Goal: Task Accomplishment & Management: Complete application form

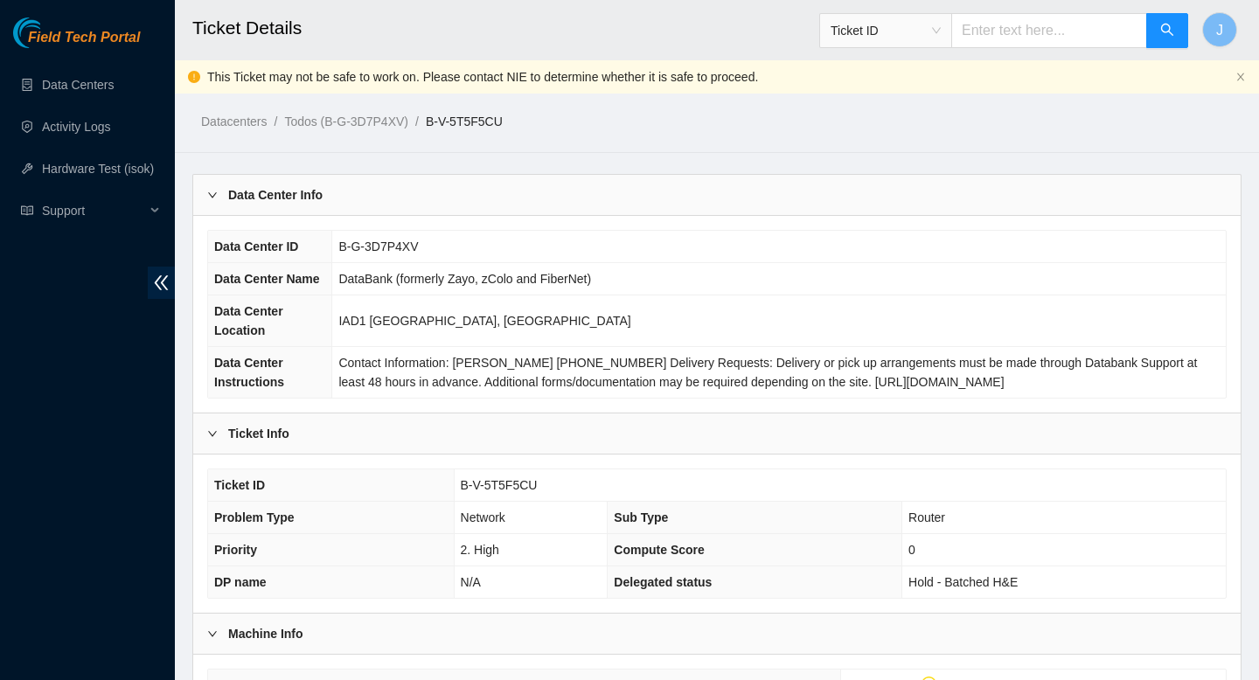
scroll to position [365, 0]
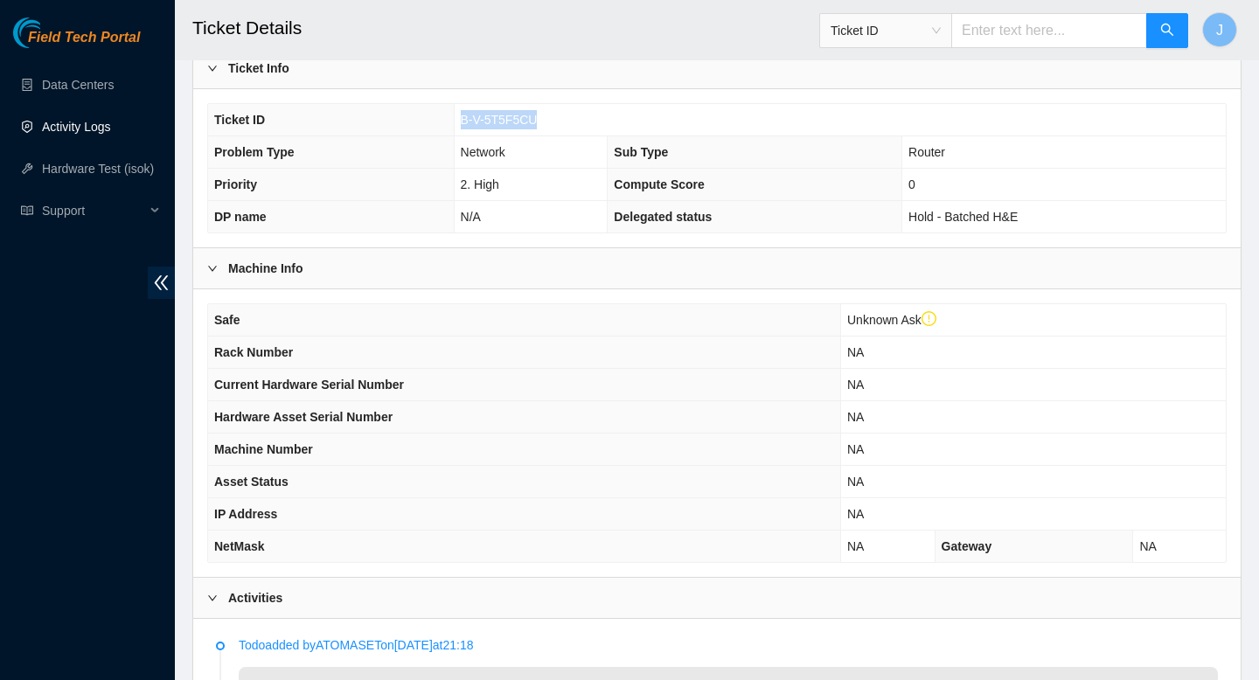
click at [101, 129] on link "Activity Logs" at bounding box center [76, 127] width 69 height 14
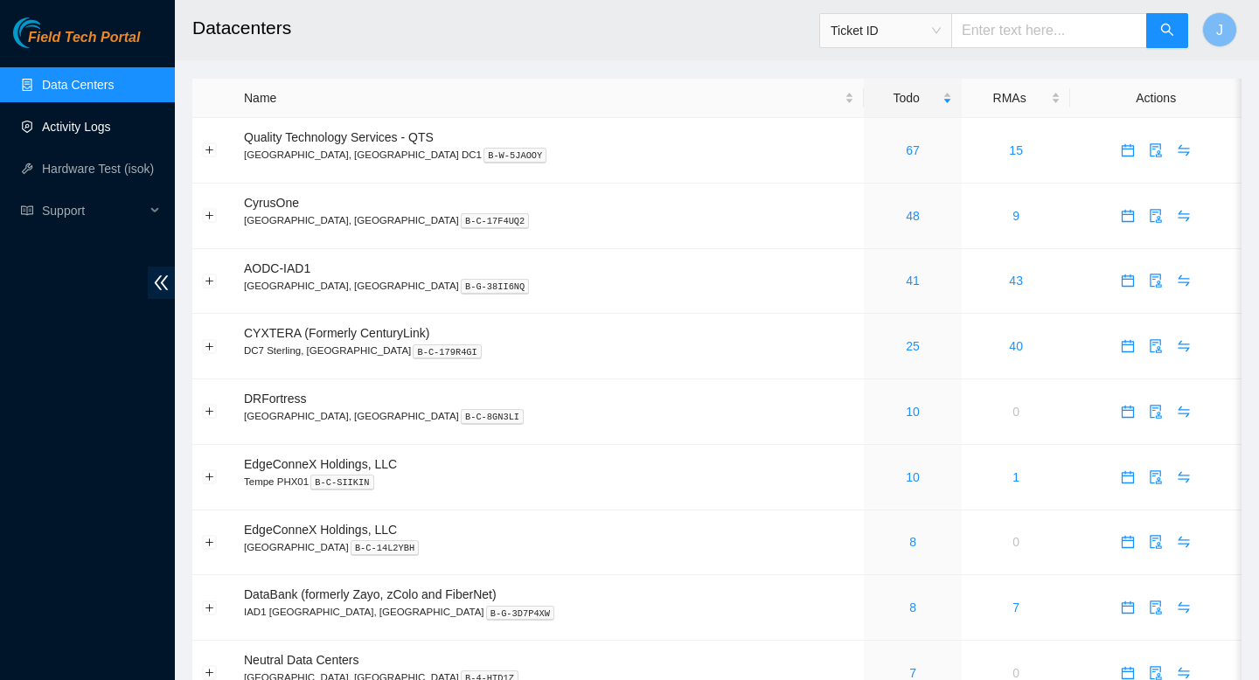
click at [55, 134] on link "Activity Logs" at bounding box center [76, 127] width 69 height 14
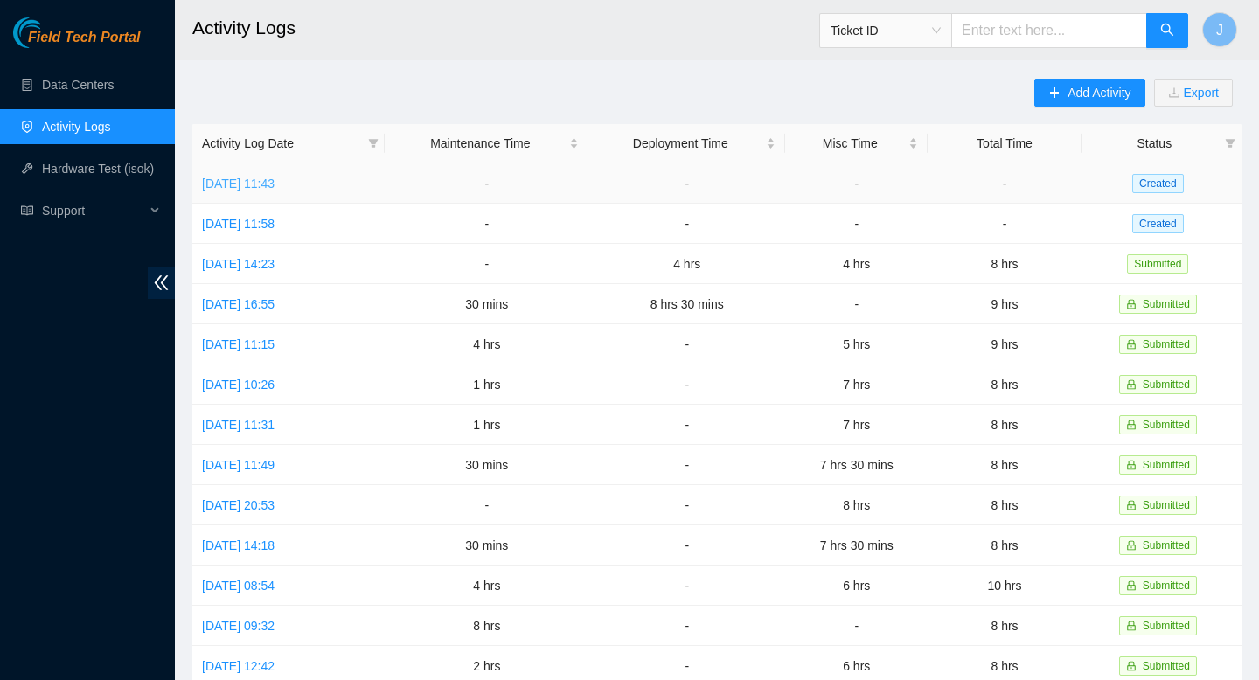
click at [254, 184] on link "Wed, 24 Sep 2025 11:43" at bounding box center [238, 184] width 73 height 14
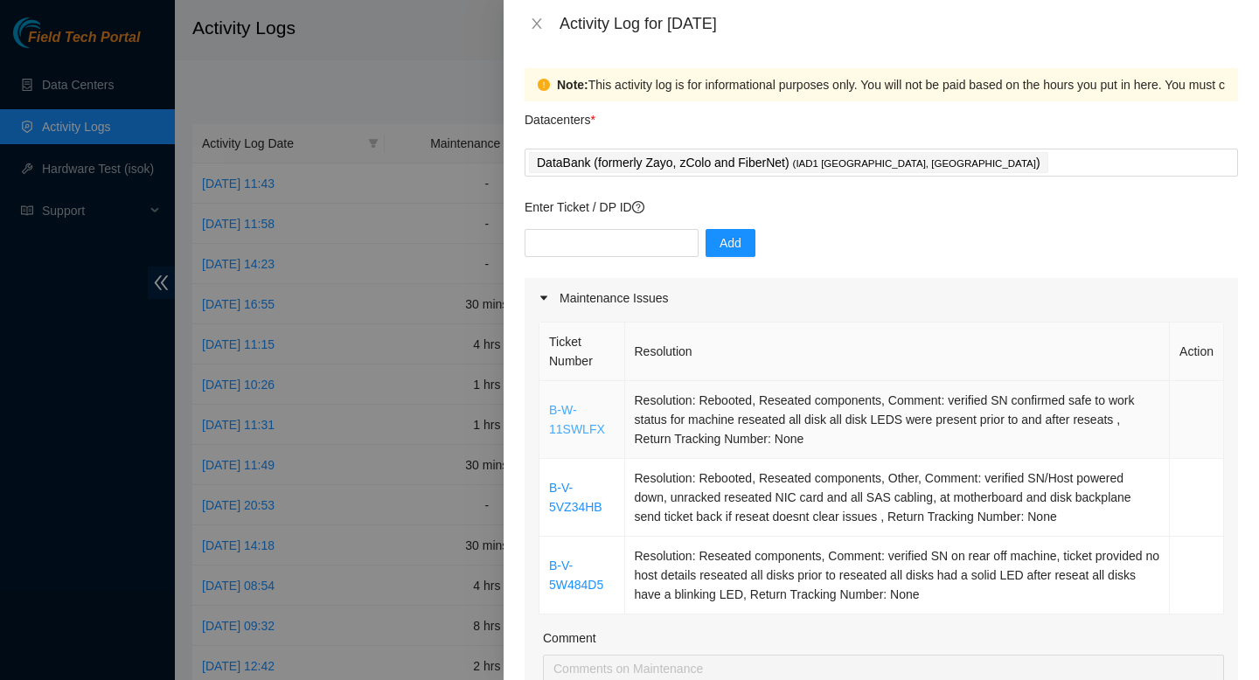
click at [567, 429] on link "B-W-11SWLFX" at bounding box center [577, 419] width 56 height 33
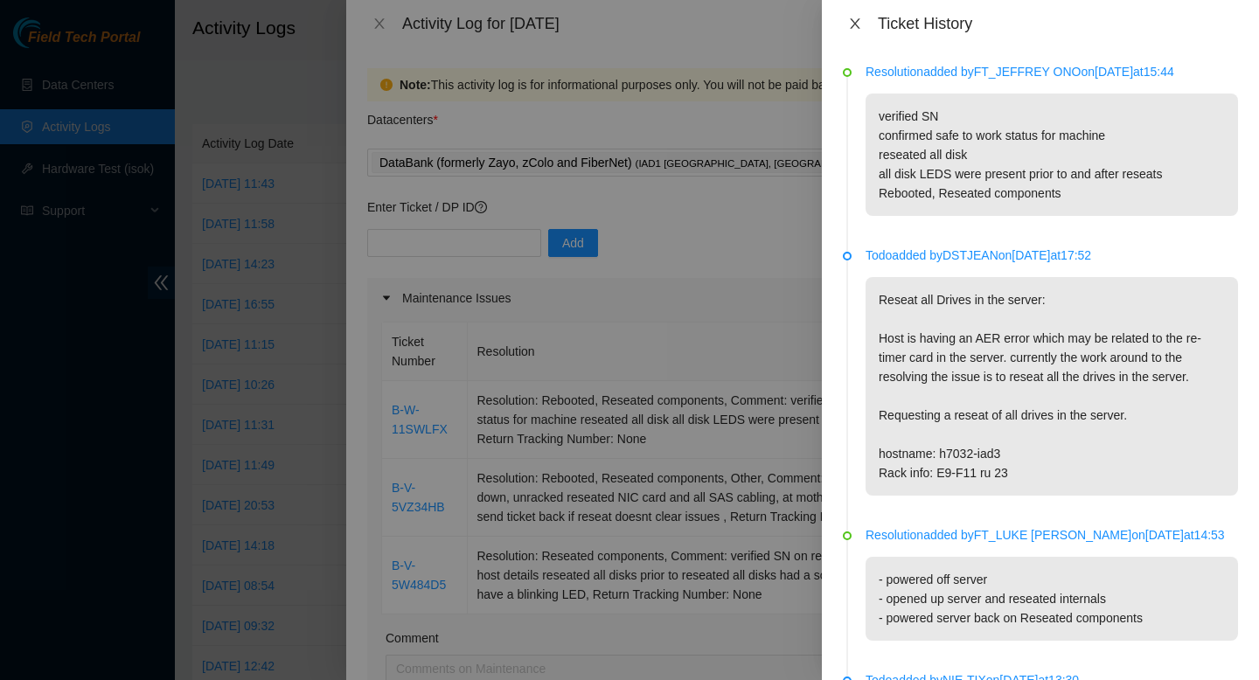
click at [856, 30] on icon "close" at bounding box center [855, 24] width 14 height 14
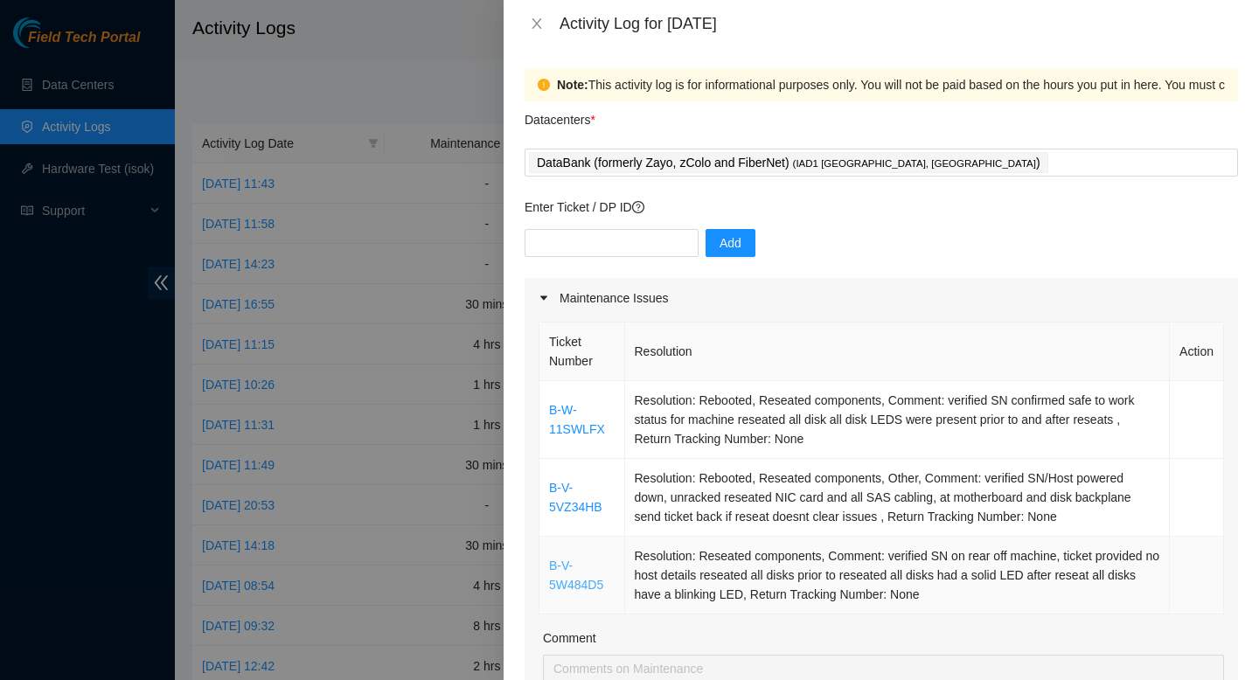
click at [583, 580] on link "B-V-5W484D5" at bounding box center [576, 575] width 54 height 33
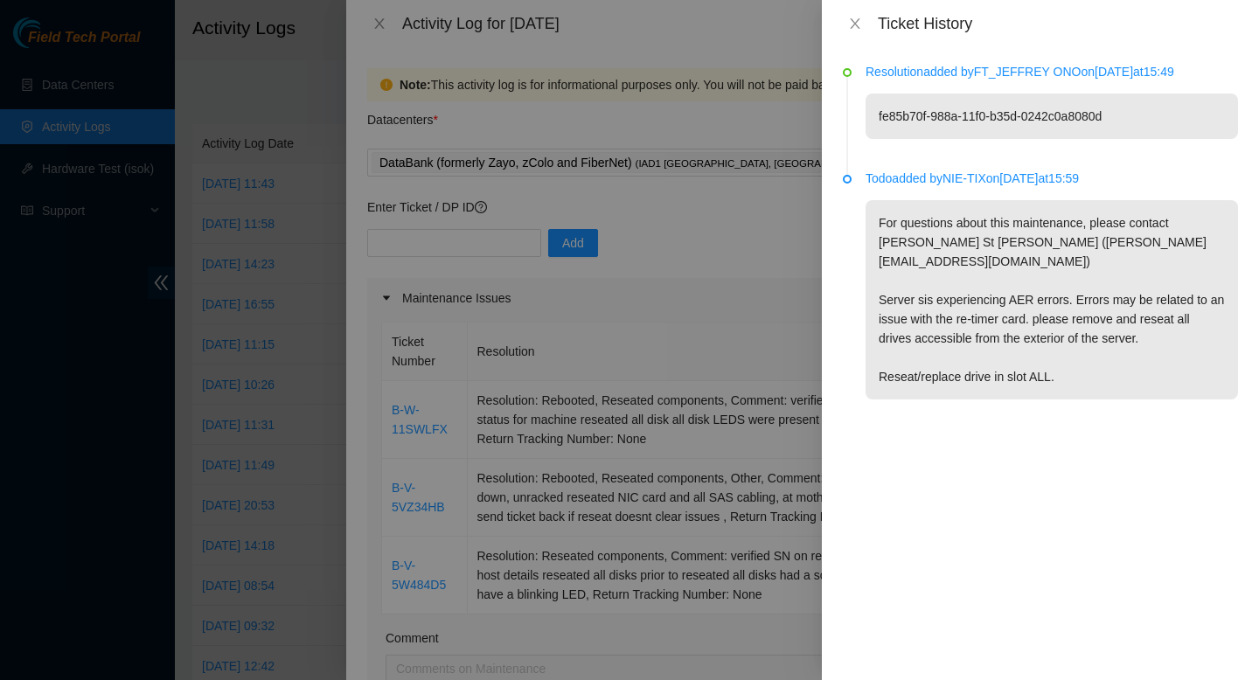
click at [549, 420] on div at bounding box center [629, 340] width 1259 height 680
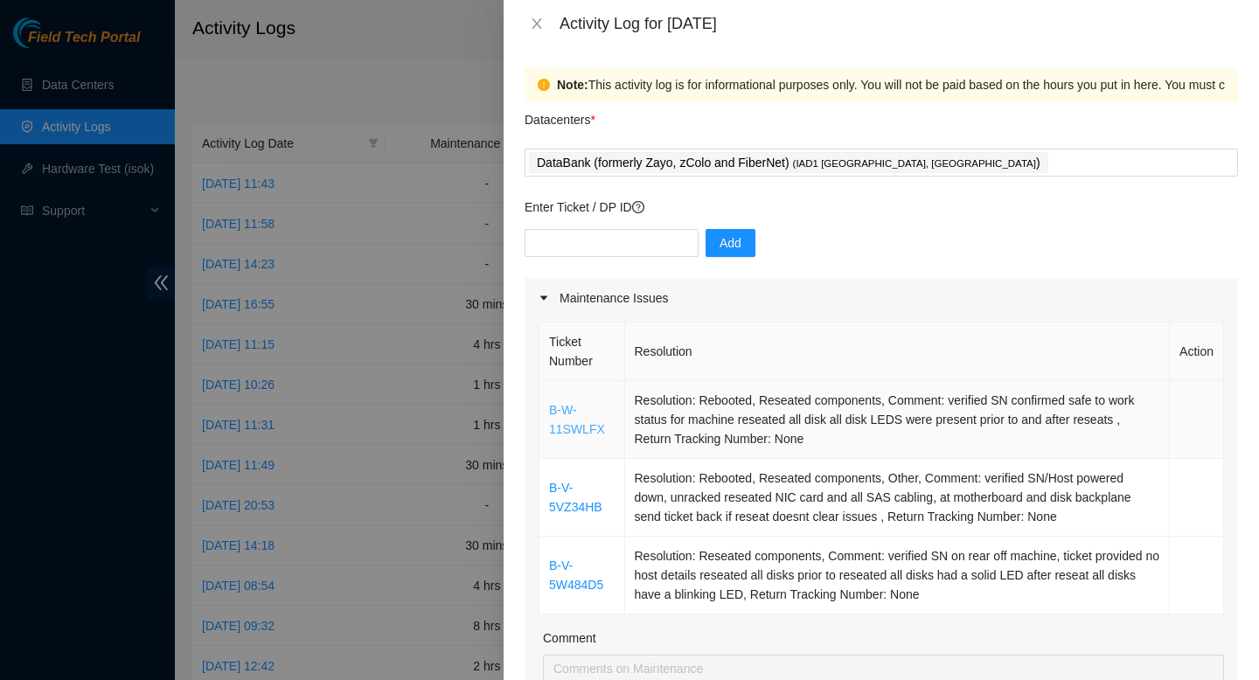
click at [577, 422] on link "B-W-11SWLFX" at bounding box center [577, 419] width 56 height 33
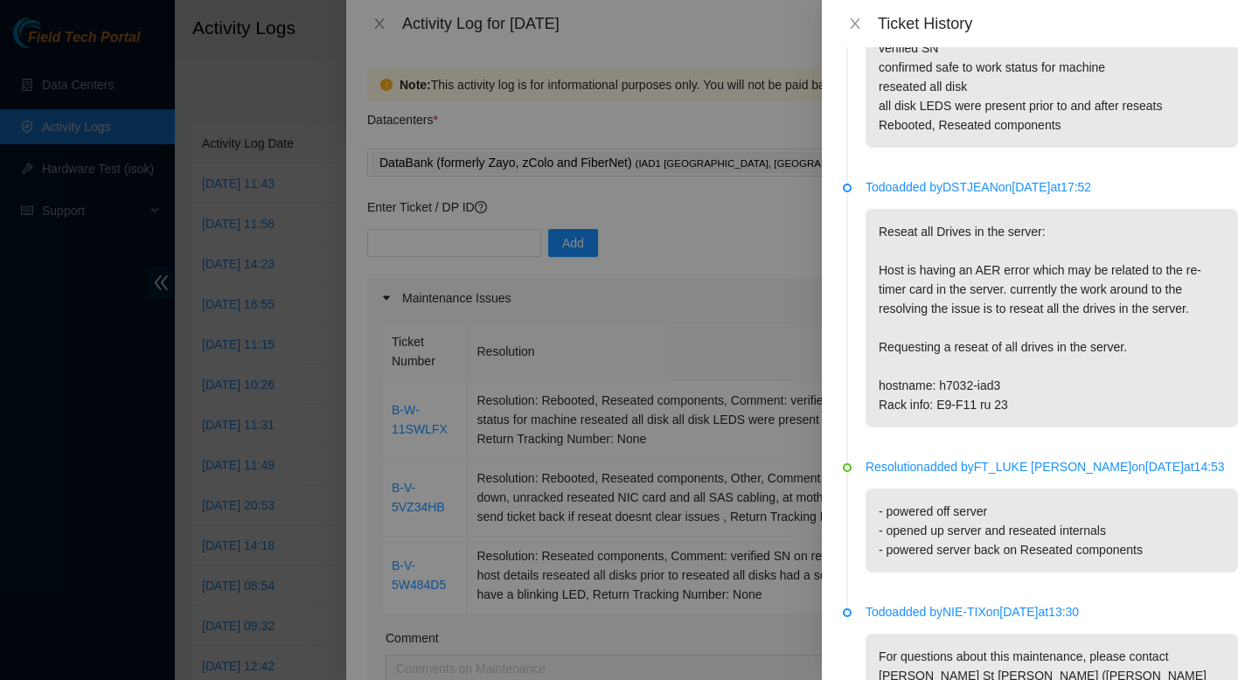
scroll to position [75, 0]
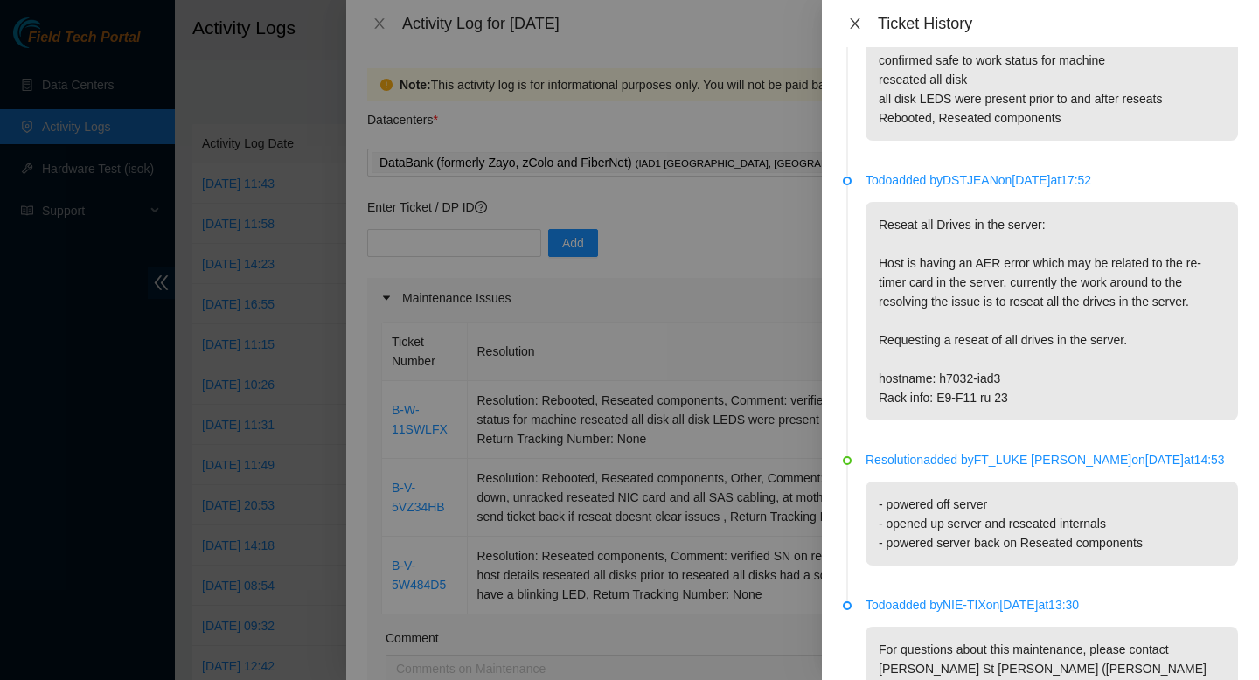
click at [857, 24] on icon "close" at bounding box center [855, 24] width 14 height 14
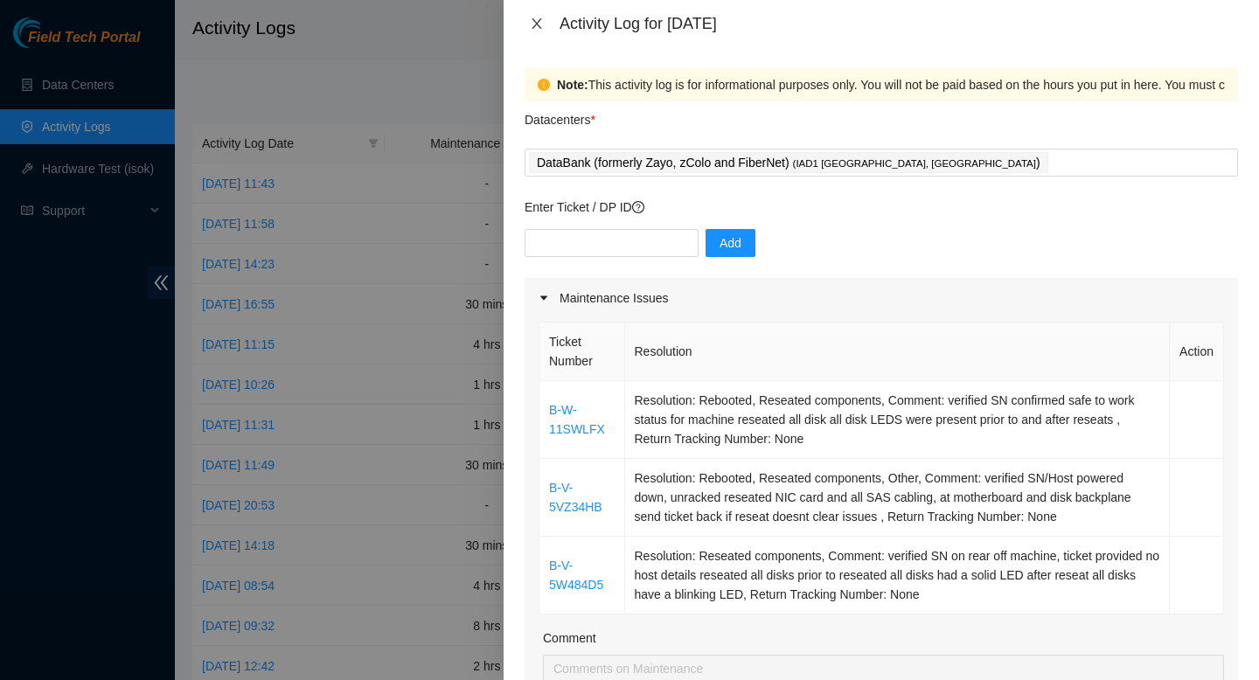
click at [538, 29] on icon "close" at bounding box center [537, 24] width 14 height 14
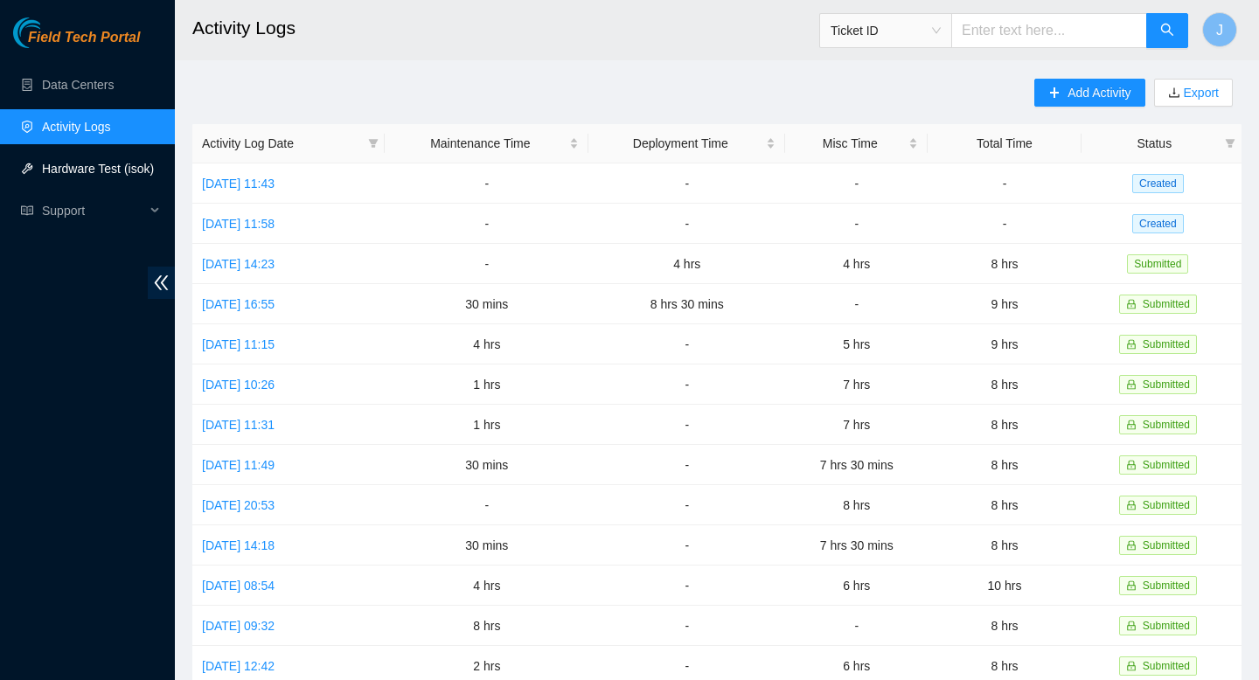
click at [82, 162] on link "Hardware Test (isok)" at bounding box center [98, 169] width 112 height 14
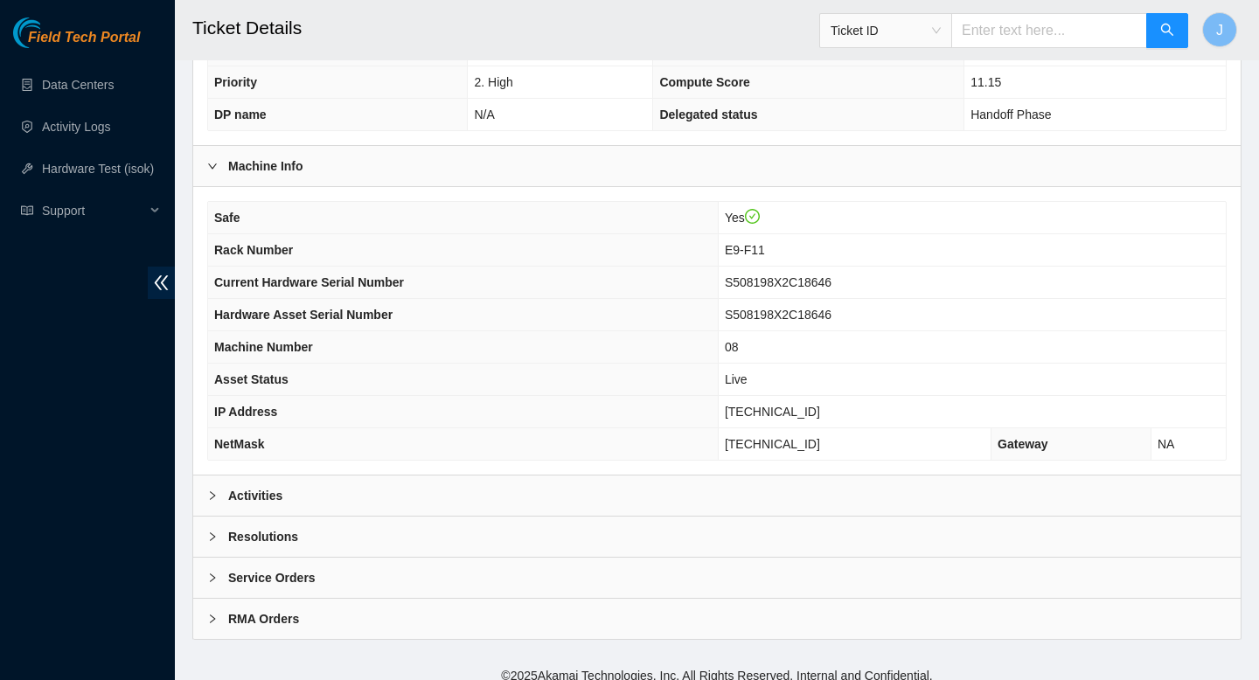
scroll to position [437, 0]
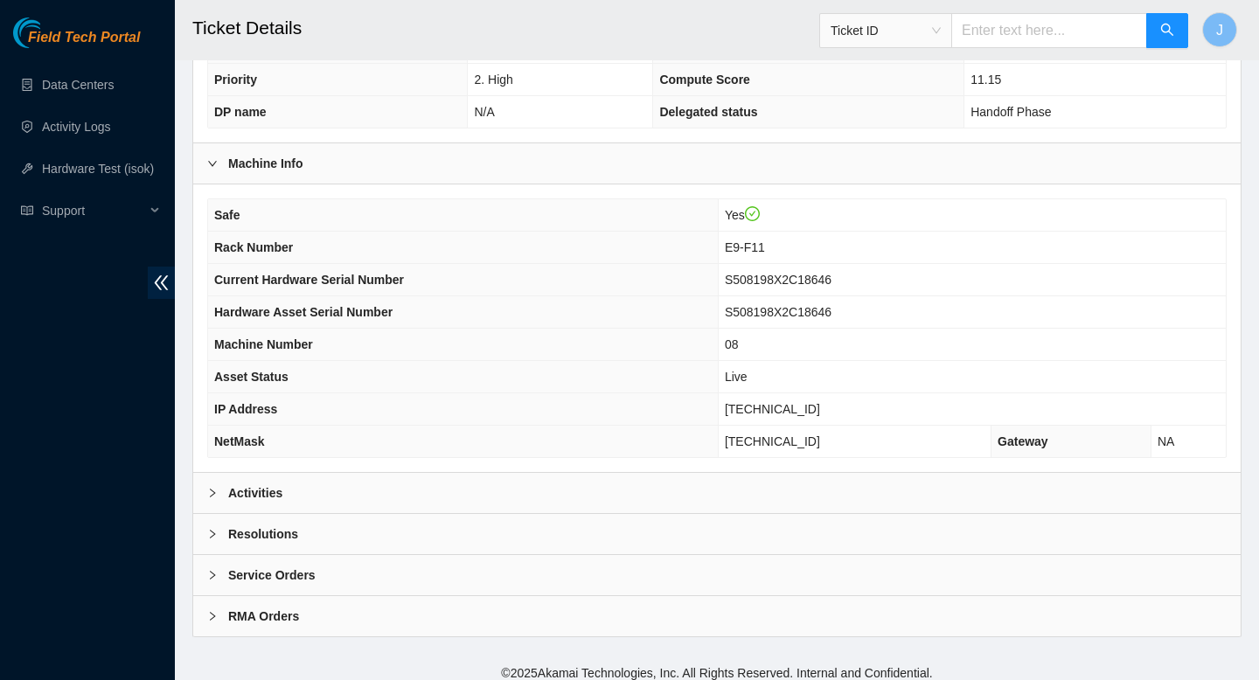
click at [563, 499] on div "Activities" at bounding box center [716, 493] width 1047 height 40
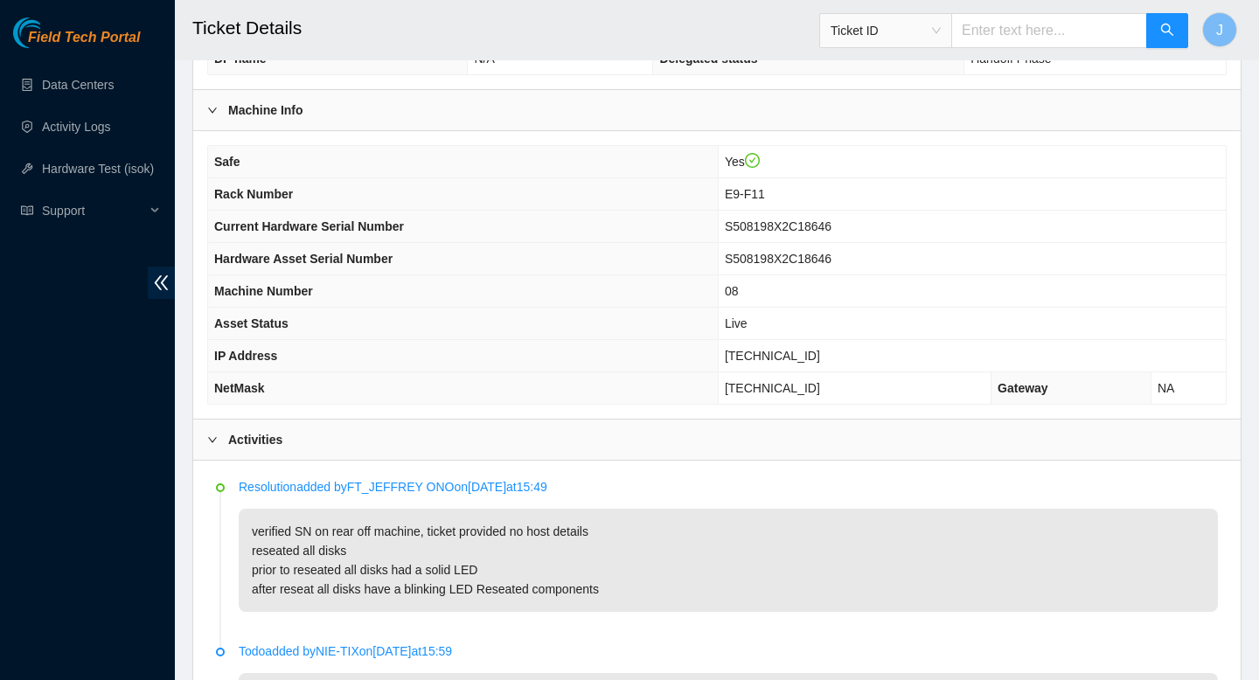
scroll to position [489, 0]
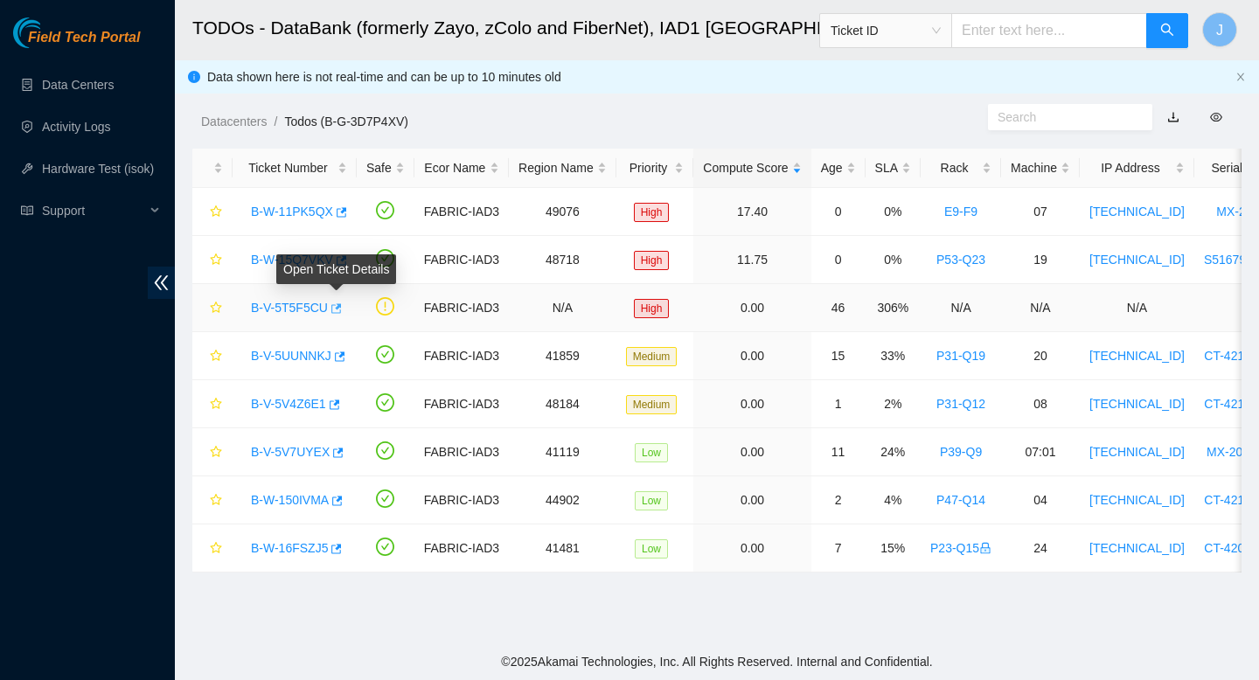
click at [337, 312] on icon "button" at bounding box center [336, 308] width 10 height 10
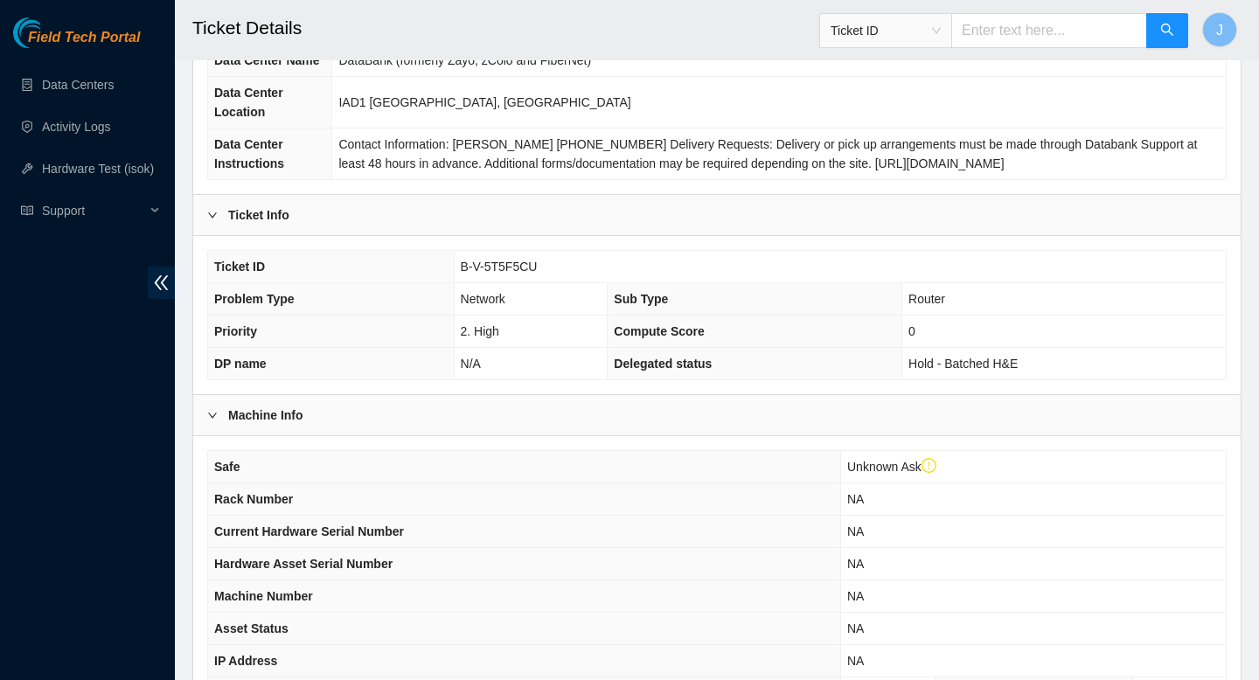
scroll to position [482, 0]
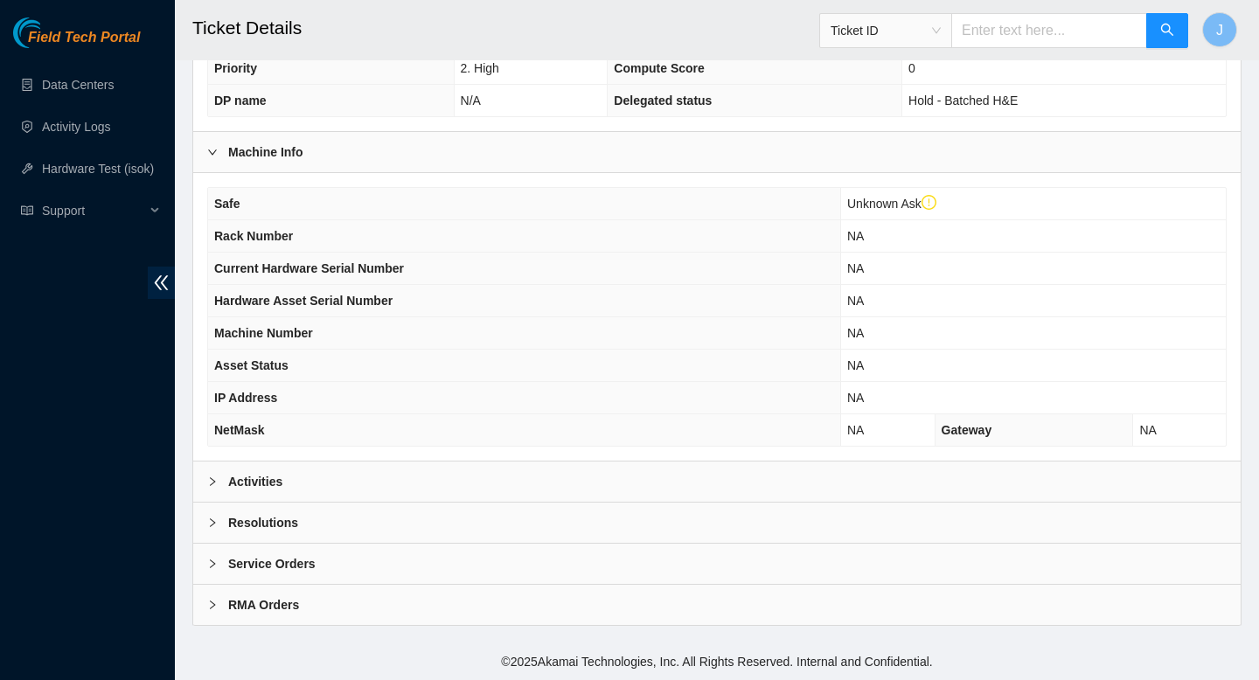
click at [460, 481] on div "Activities" at bounding box center [716, 482] width 1047 height 40
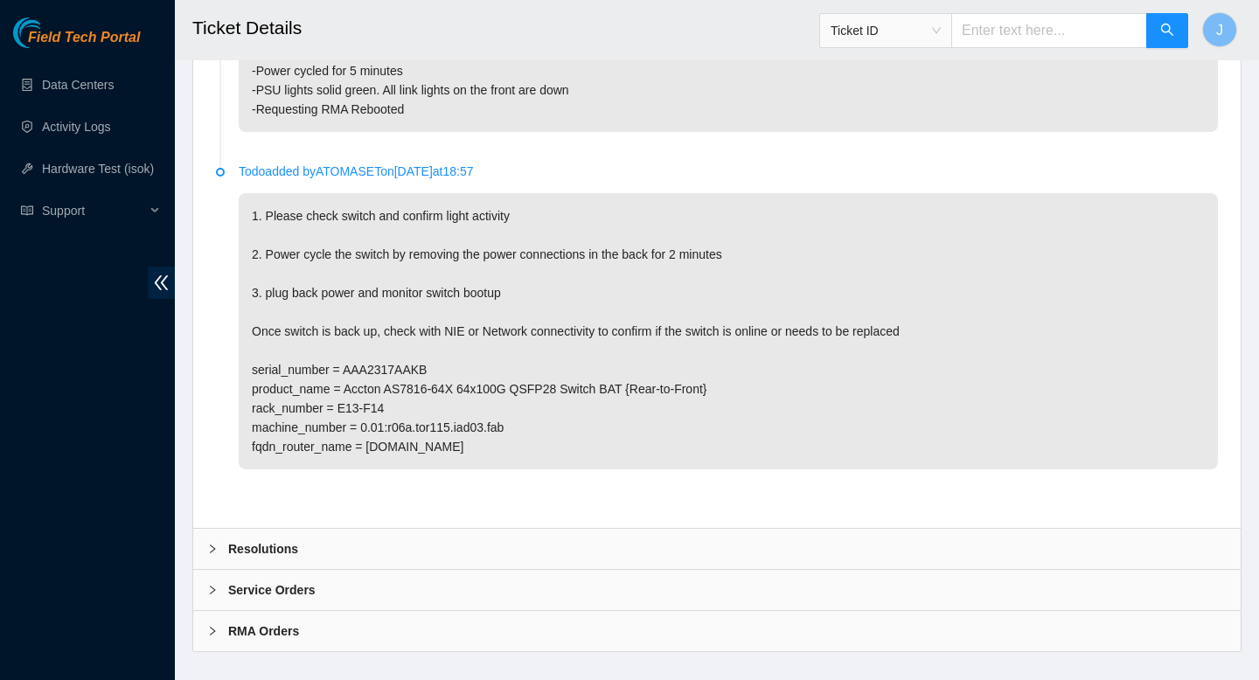
scroll to position [1386, 0]
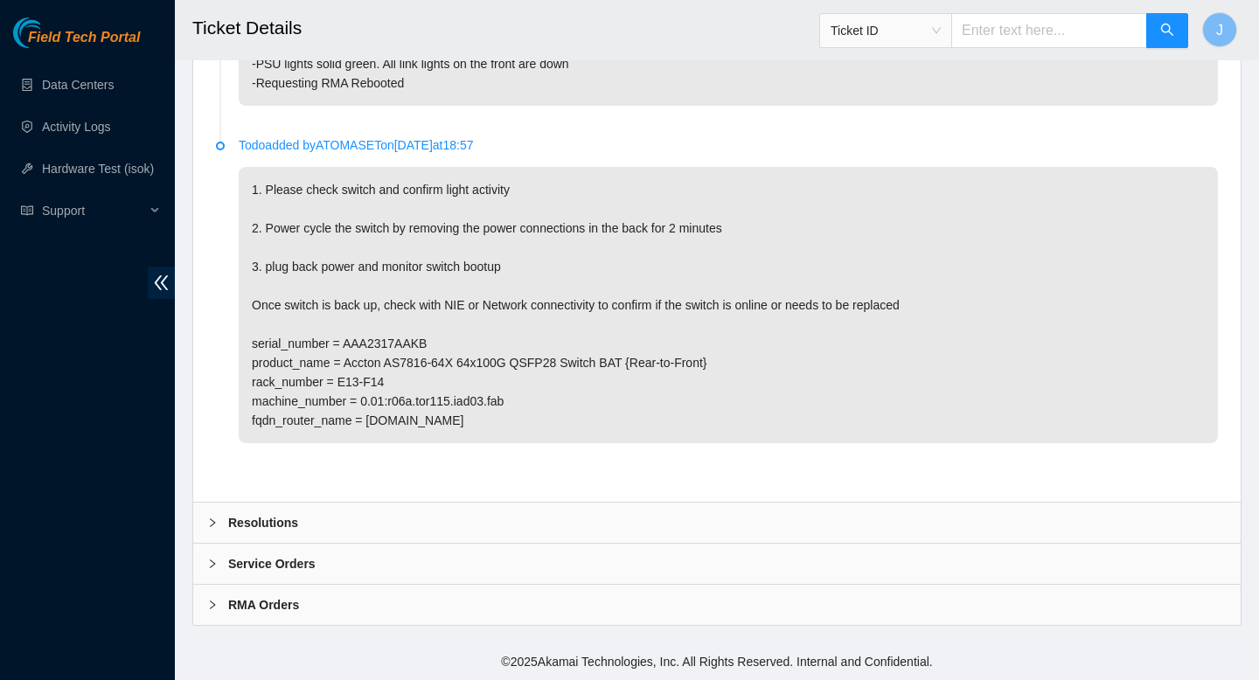
click at [400, 520] on div "Resolutions" at bounding box center [716, 523] width 1047 height 40
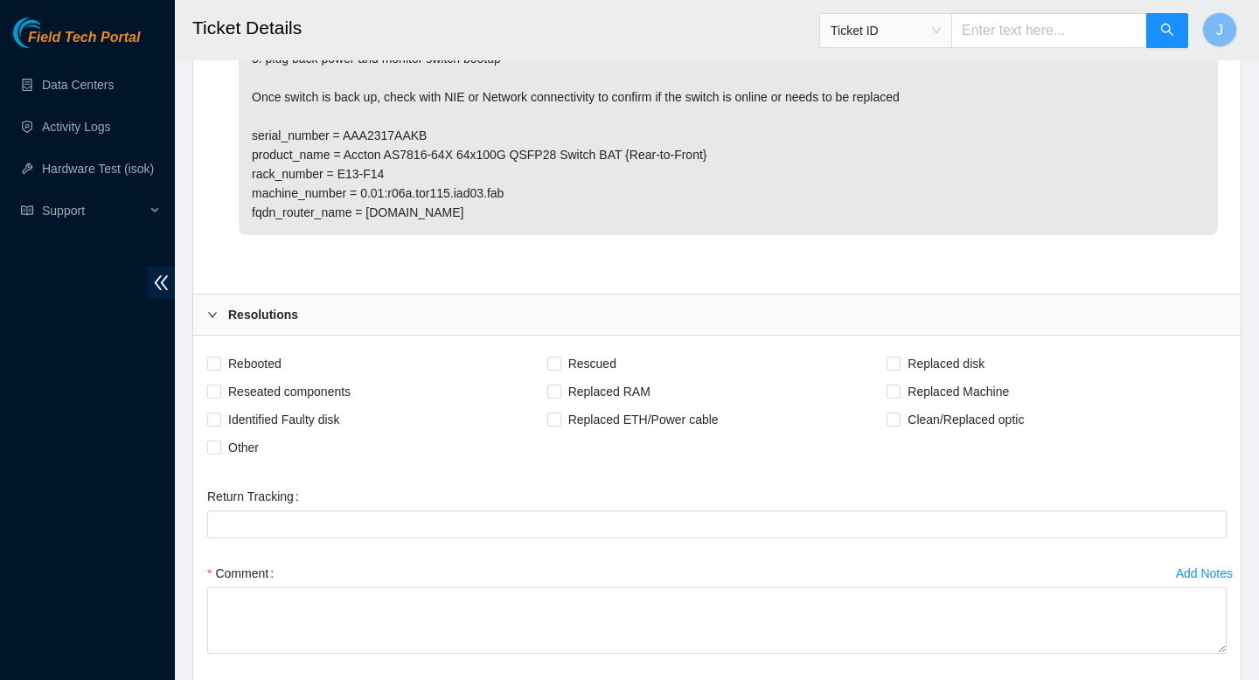
scroll to position [1628, 0]
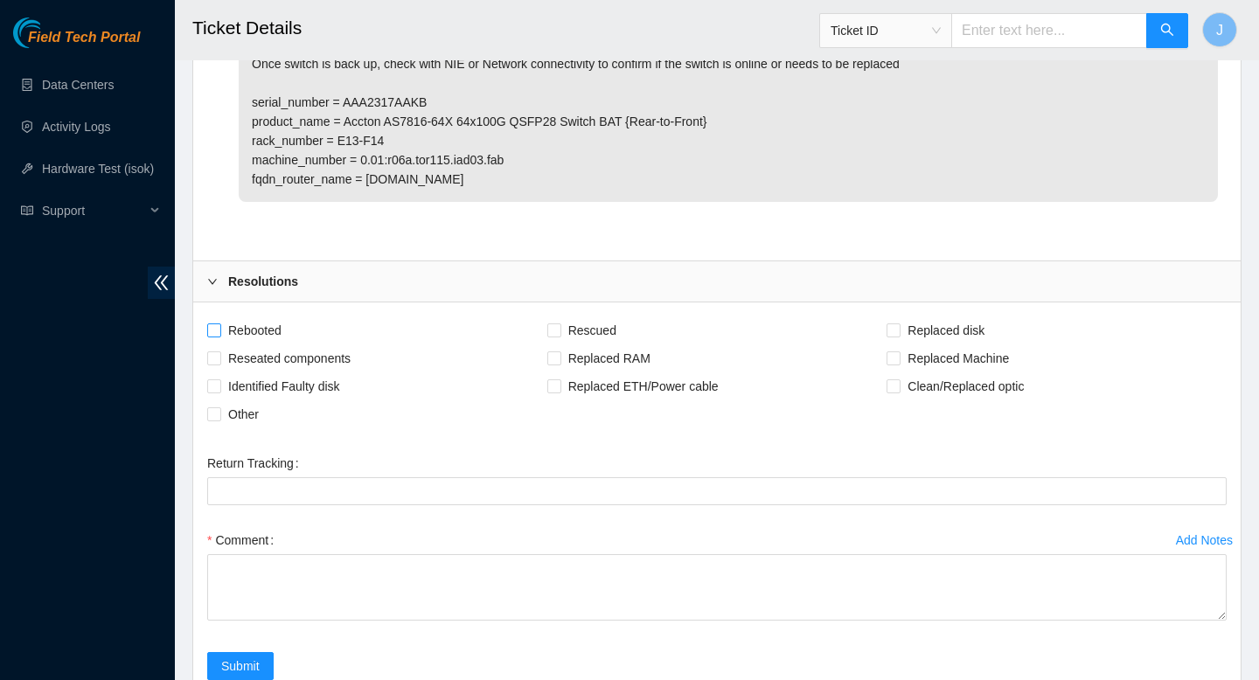
click at [219, 329] on span at bounding box center [214, 330] width 14 height 14
click at [219, 329] on input "Rebooted" at bounding box center [213, 329] width 12 height 12
checkbox input "true"
click at [219, 362] on span at bounding box center [214, 358] width 14 height 14
click at [219, 362] on input "Reseated components" at bounding box center [213, 357] width 12 height 12
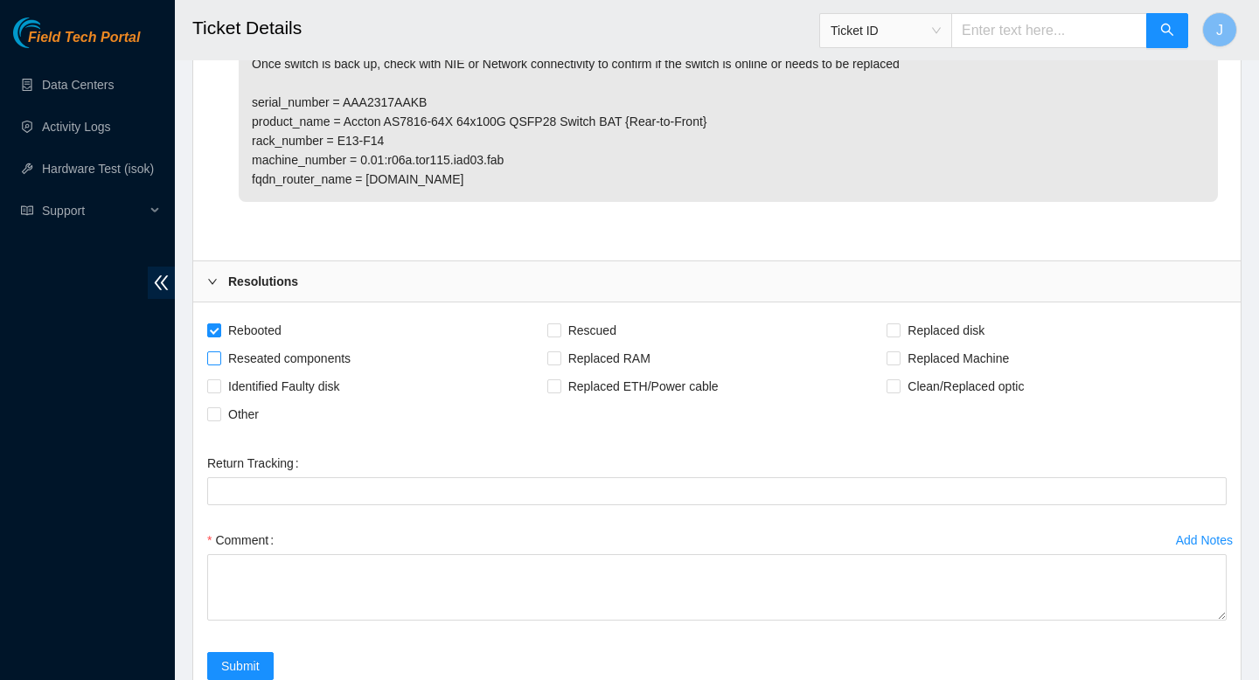
checkbox input "true"
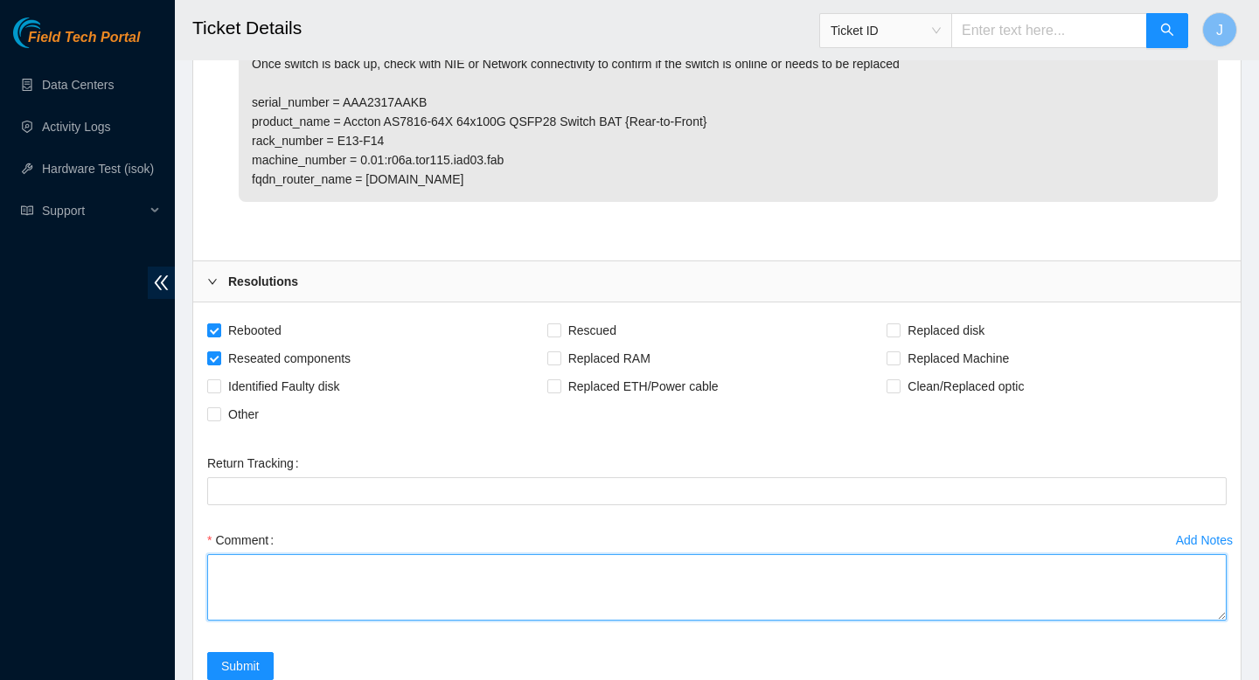
click at [377, 587] on textarea "Comment" at bounding box center [716, 587] width 1019 height 66
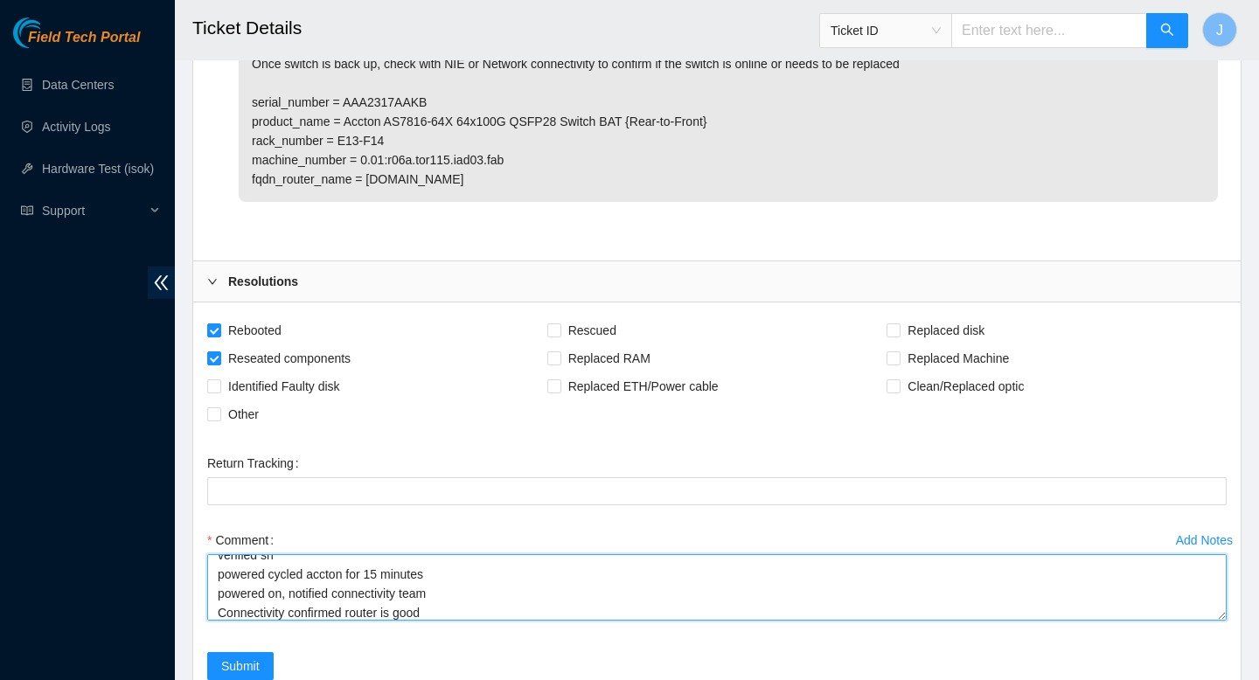
scroll to position [32, 0]
paste textarea "B-W-11SWLFX"
click at [288, 609] on textarea "verified sn powered cycled accton for 15 minutes powered on, notified connectiv…" at bounding box center [716, 587] width 1019 height 66
type textarea "verified sn powered cycled accton for 15 minutes powered on, notified connectiv…"
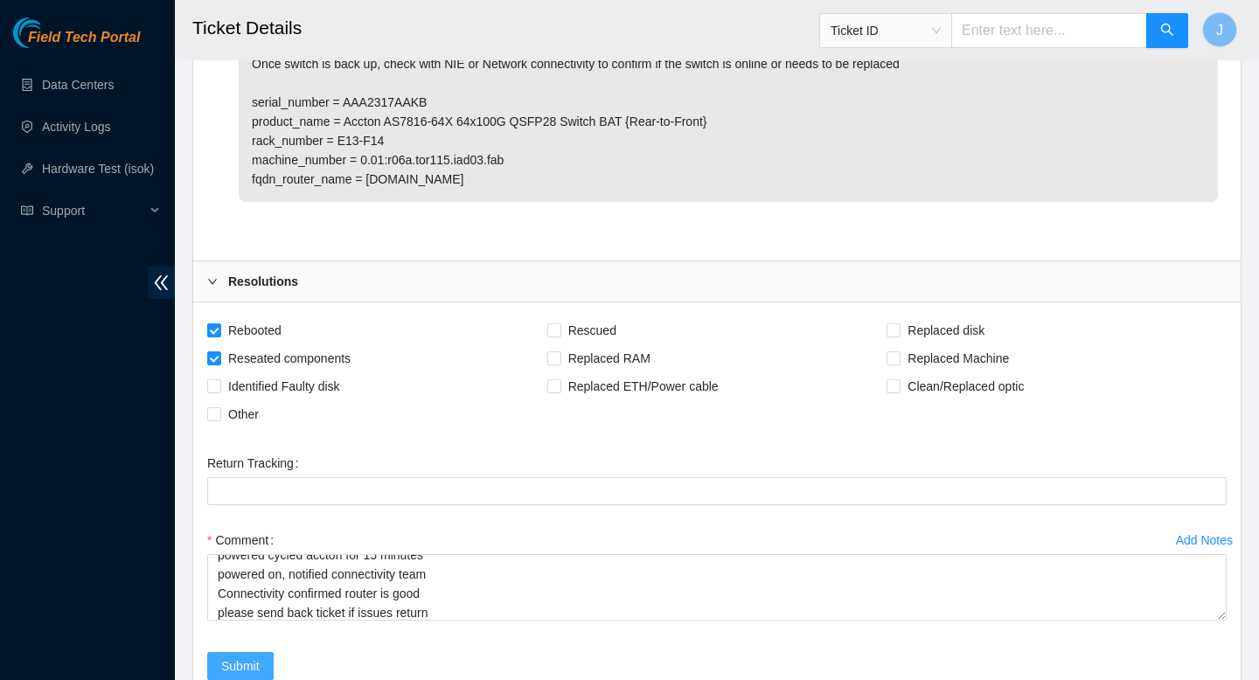
click at [238, 661] on span "Submit" at bounding box center [240, 666] width 38 height 19
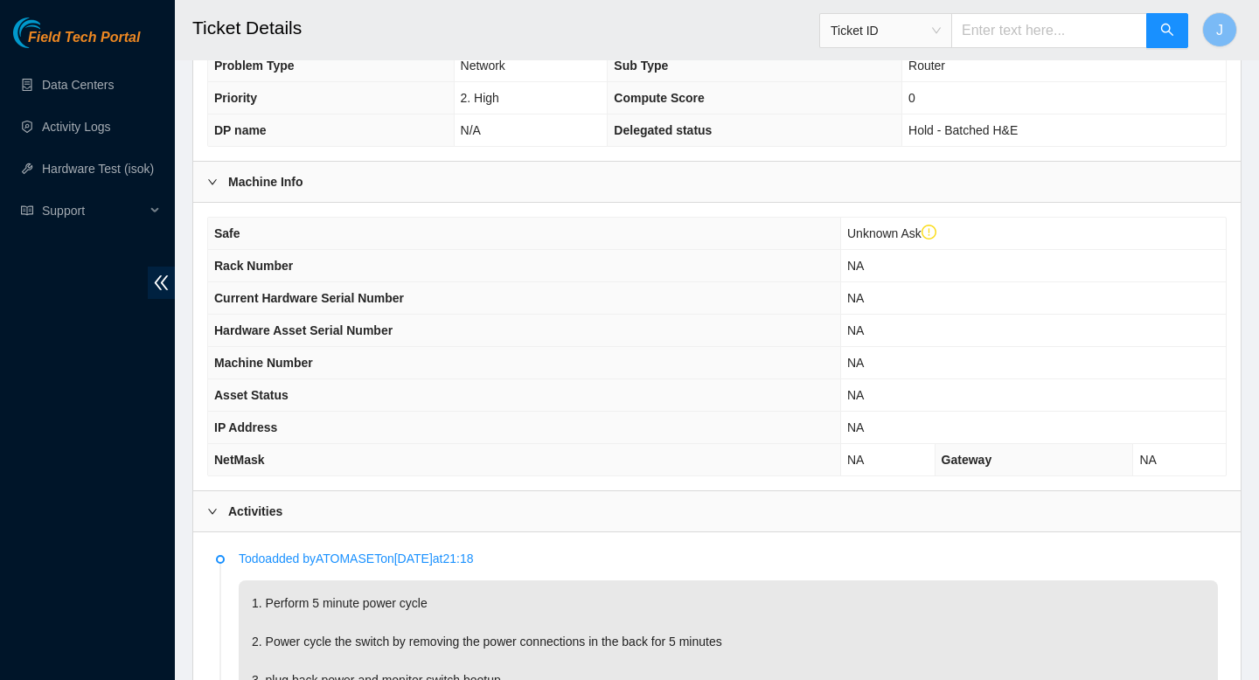
scroll to position [0, 0]
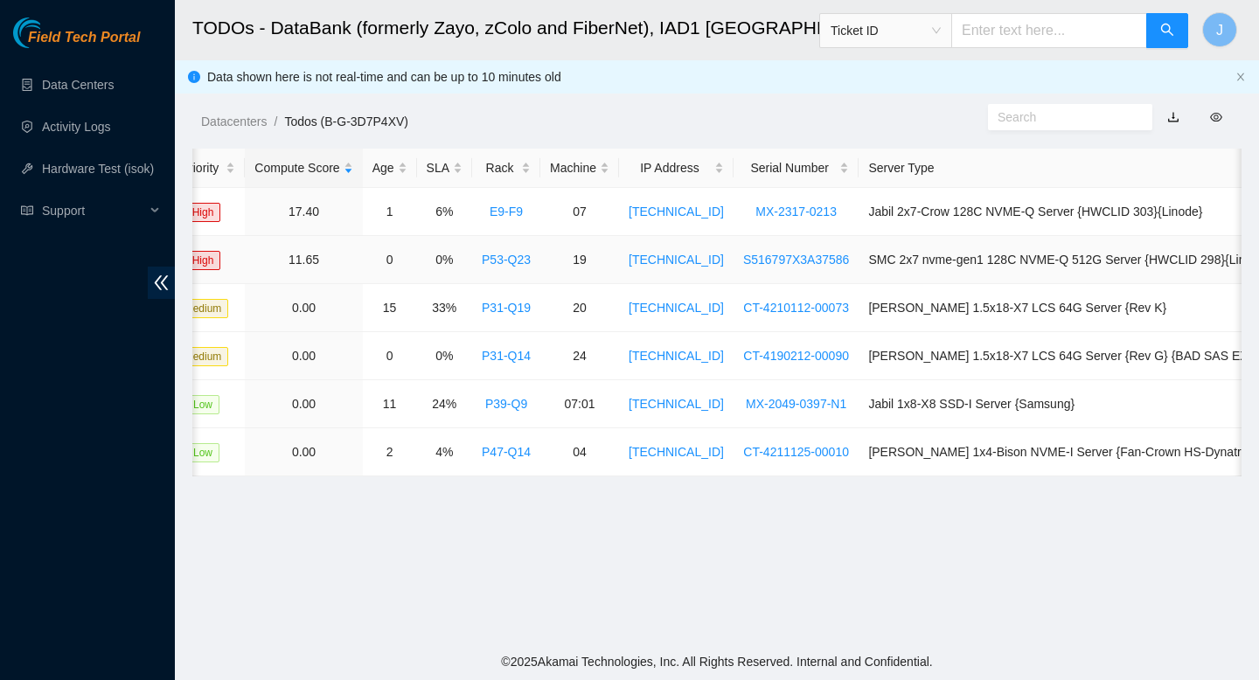
scroll to position [0, 531]
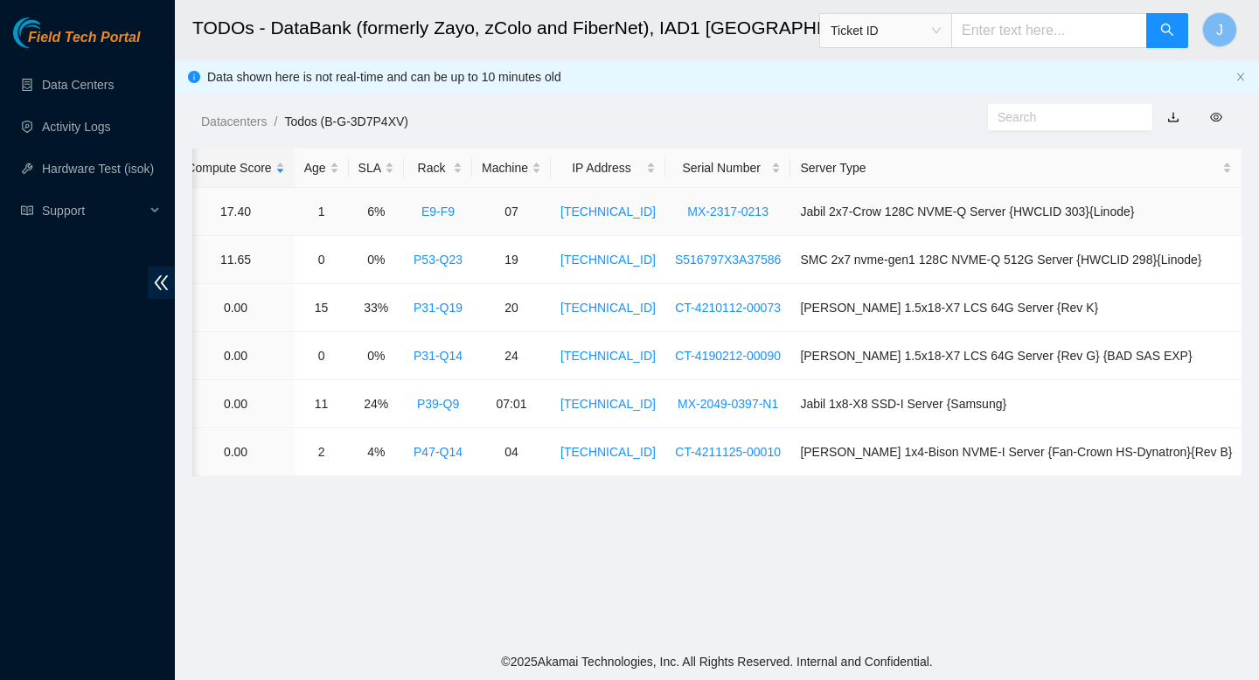
drag, startPoint x: 818, startPoint y: 213, endPoint x: 1160, endPoint y: 221, distance: 341.9
click at [1160, 221] on td "Jabil 2x7-Crow 128C NVME-Q Server {HWCLID 303}{Linode}" at bounding box center [1015, 212] width 451 height 48
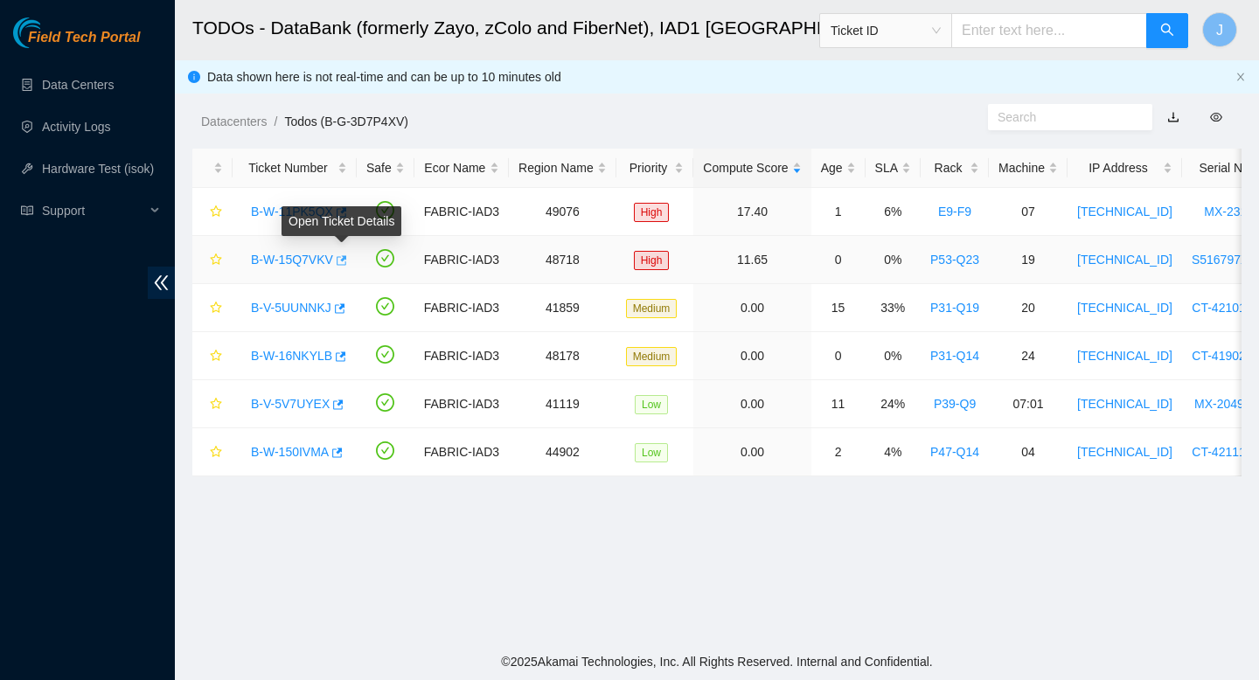
click at [346, 262] on icon "button" at bounding box center [340, 260] width 12 height 12
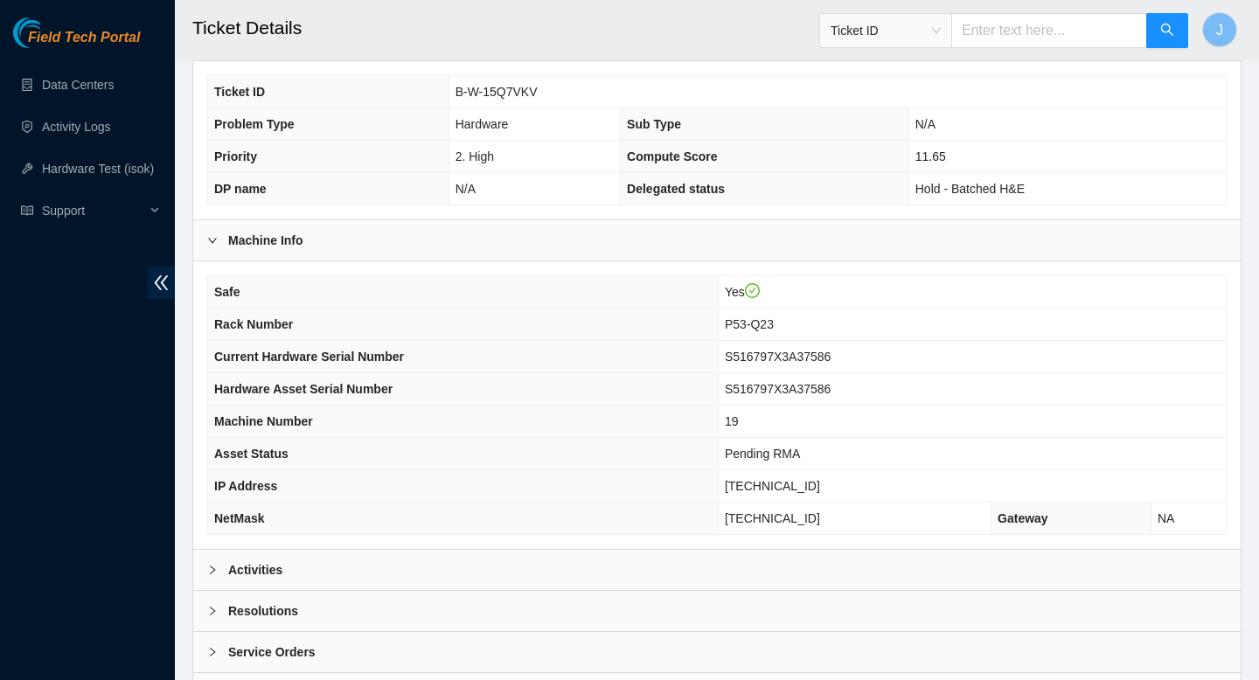
scroll to position [448, 0]
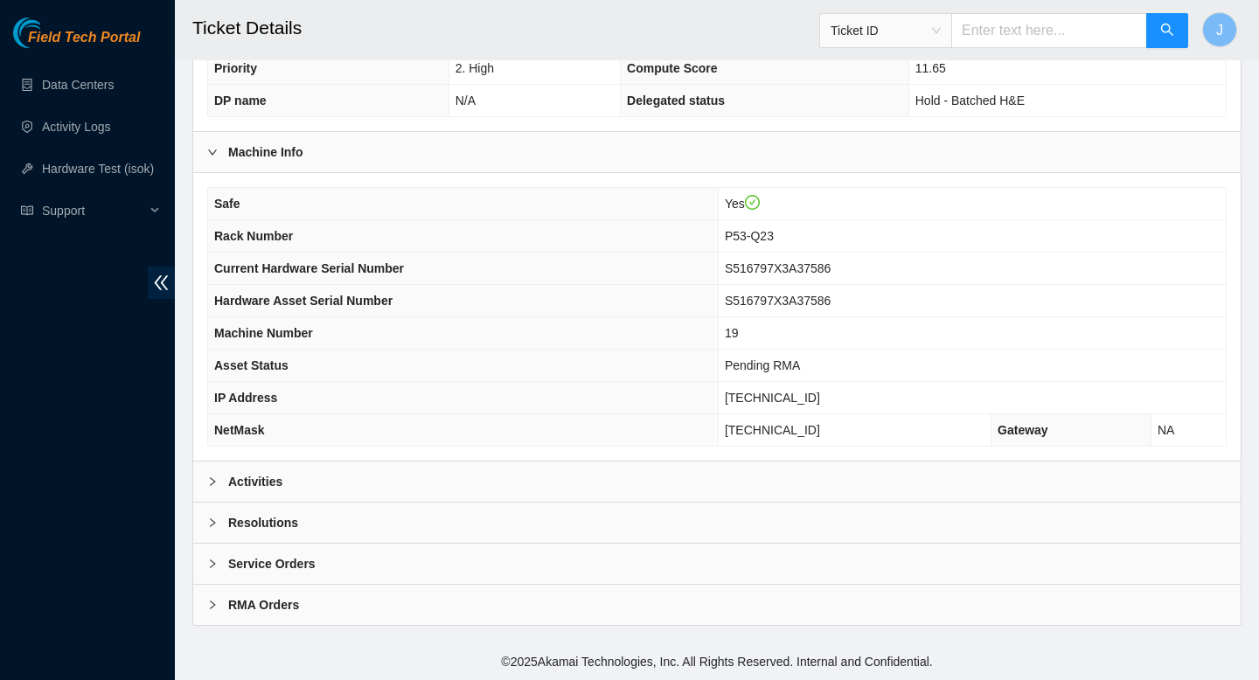
click at [752, 486] on div "Activities" at bounding box center [716, 482] width 1047 height 40
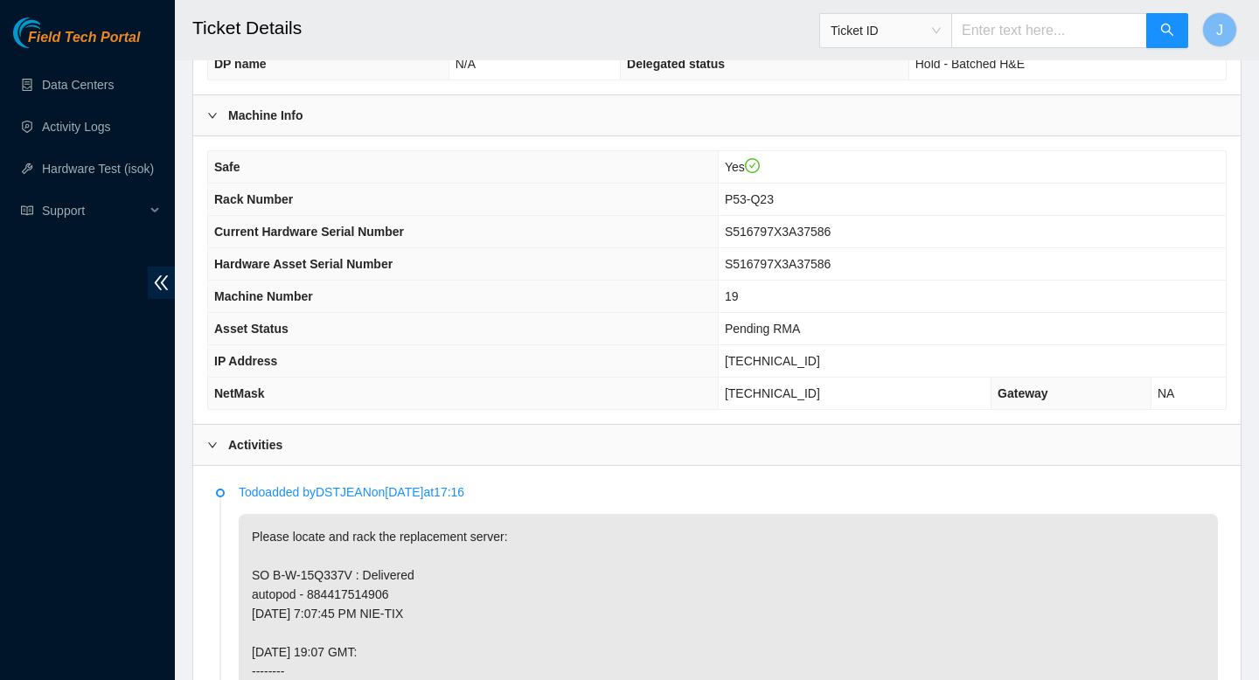
scroll to position [487, 0]
click at [752, 486] on p "Todo added by DSTJEAN on 2025-09-24 at 17:16" at bounding box center [728, 490] width 979 height 19
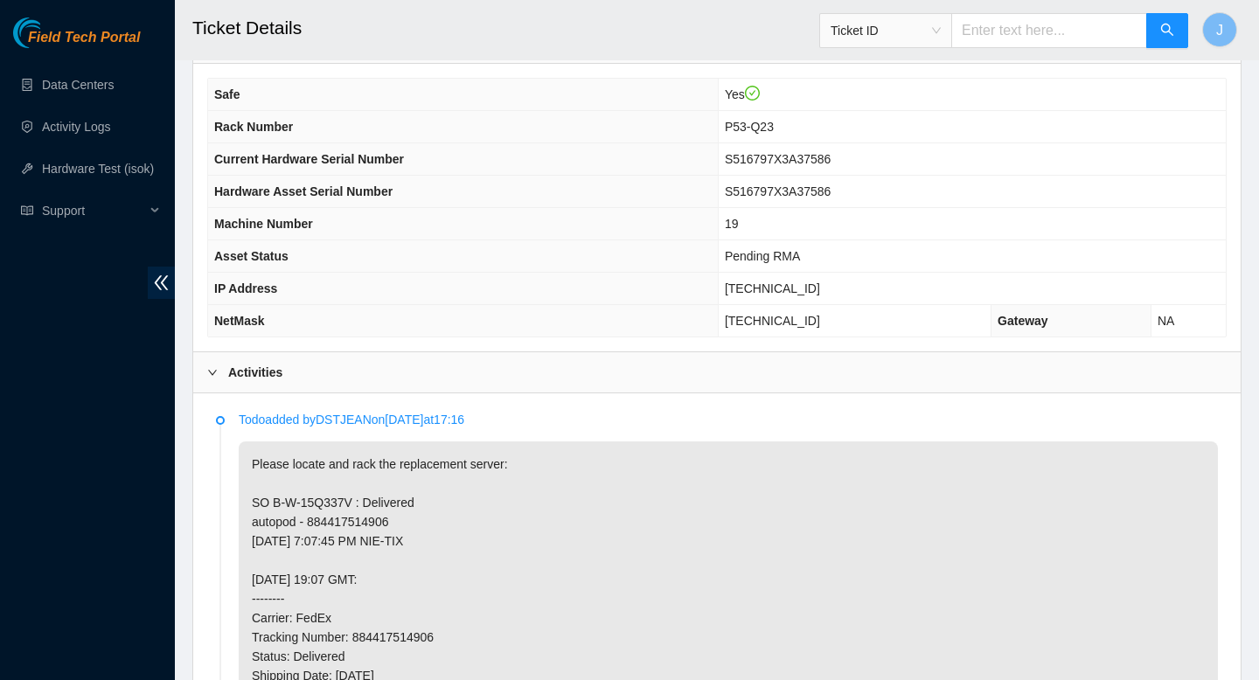
scroll to position [562, 0]
